Goal: Find specific page/section: Find specific page/section

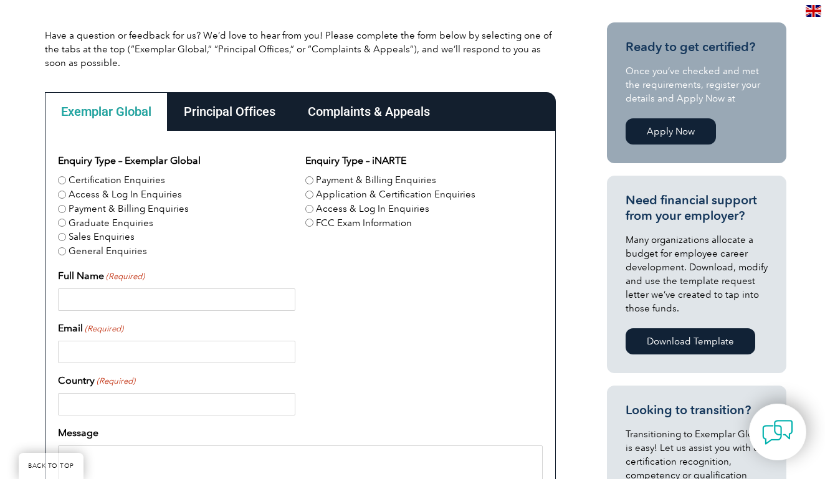
scroll to position [298, 0]
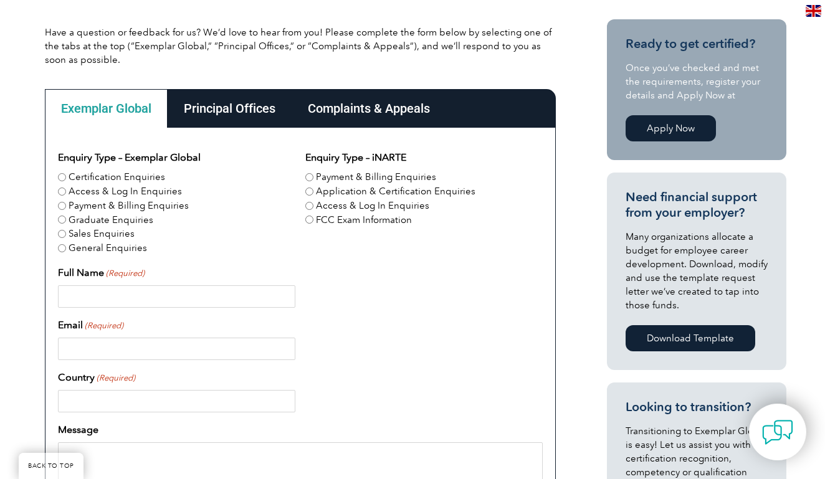
click at [102, 179] on label "Certification Enquiries" at bounding box center [117, 177] width 97 height 14
click at [66, 179] on input "Certification Enquiries" at bounding box center [62, 177] width 8 height 8
radio input "true"
click at [102, 179] on label "Certification Enquiries" at bounding box center [117, 177] width 97 height 14
click at [66, 179] on input "Certification Enquiries" at bounding box center [62, 177] width 8 height 8
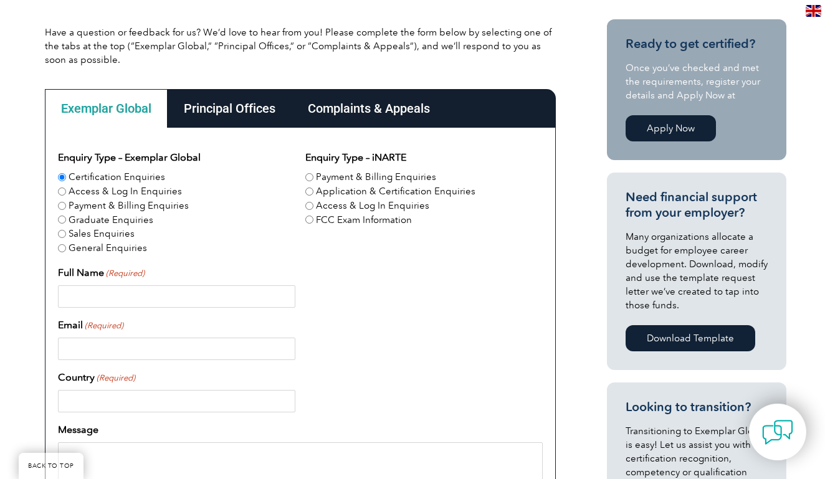
click at [97, 229] on label "Sales Enquiries" at bounding box center [102, 234] width 66 height 14
click at [66, 230] on input "Sales Enquiries" at bounding box center [62, 234] width 8 height 8
radio input "true"
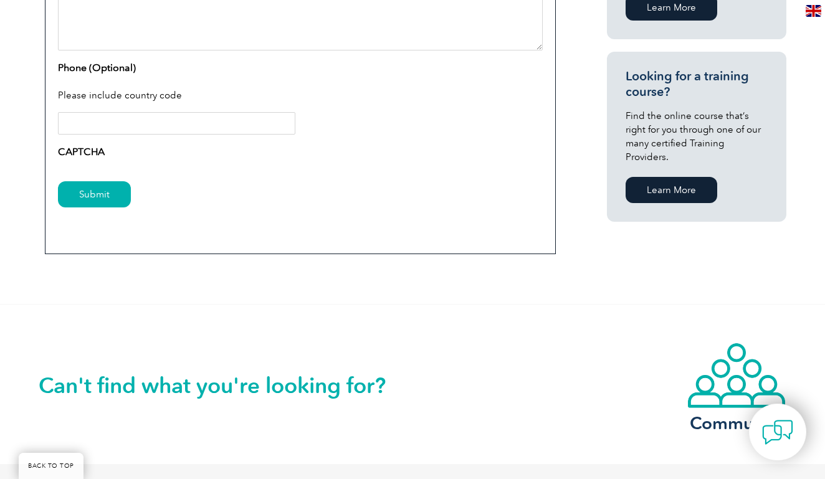
scroll to position [1032, 0]
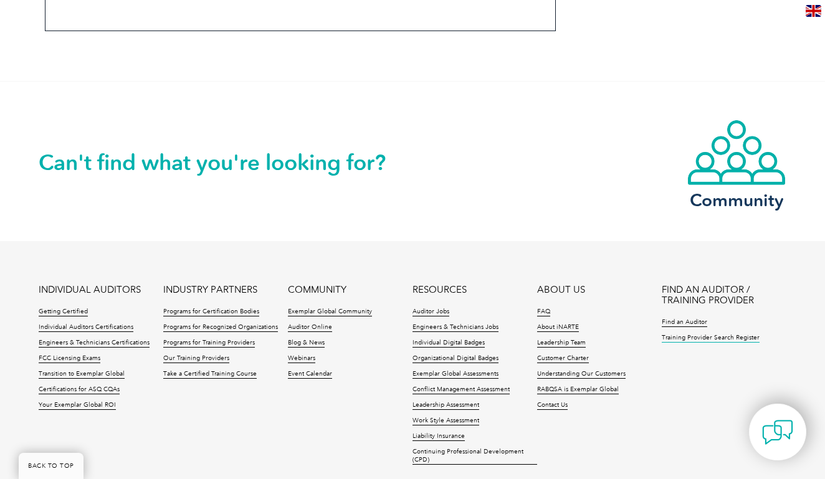
click at [721, 339] on link "Training Provider Search Register" at bounding box center [710, 338] width 98 height 9
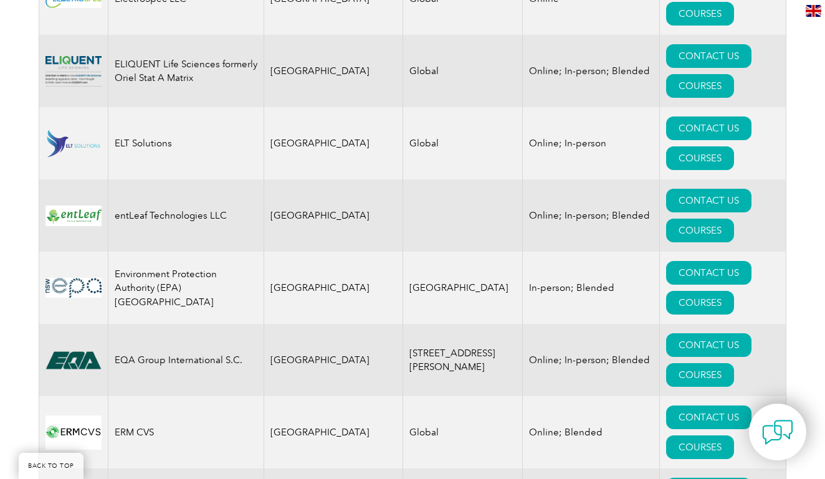
scroll to position [5605, 0]
